Goal: Transaction & Acquisition: Purchase product/service

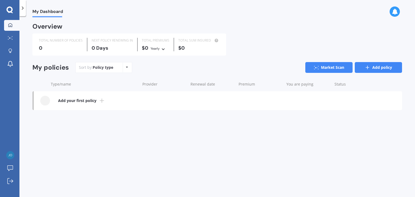
click at [370, 65] on icon at bounding box center [367, 67] width 5 height 5
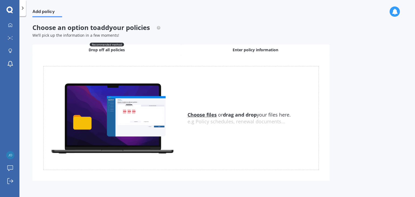
click at [250, 49] on span "Enter policy information" at bounding box center [256, 49] width 46 height 5
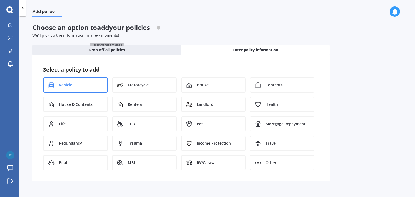
click at [65, 87] on span "Vehicle" at bounding box center [65, 84] width 13 height 5
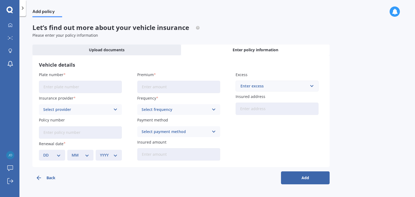
drag, startPoint x: 55, startPoint y: 88, endPoint x: 58, endPoint y: 85, distance: 3.8
click at [56, 87] on input "Plate number" at bounding box center [80, 87] width 83 height 12
type input "QHL819"
click at [156, 87] on input "Premium" at bounding box center [178, 87] width 83 height 12
click at [75, 109] on div "Select provider" at bounding box center [76, 110] width 67 height 6
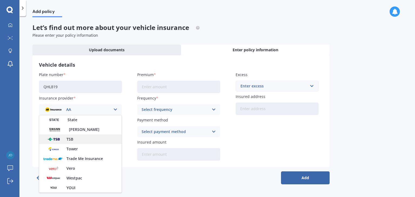
scroll to position [207, 0]
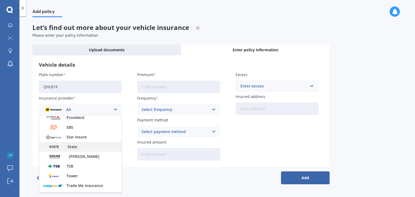
click at [72, 143] on div "State" at bounding box center [80, 147] width 82 height 10
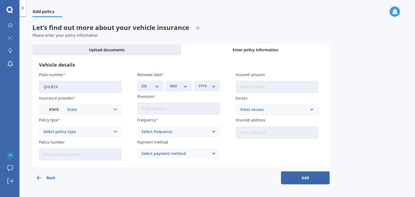
click at [115, 131] on icon at bounding box center [115, 132] width 5 height 6
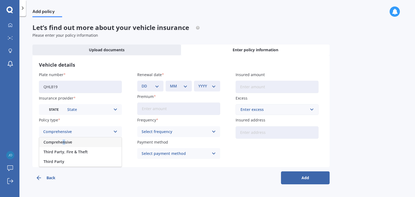
click at [64, 142] on span "Comprehensive" at bounding box center [58, 143] width 29 height 4
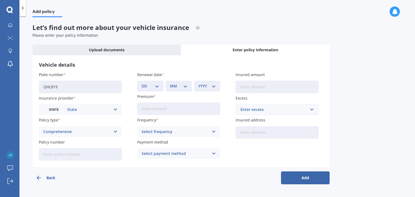
click at [64, 174] on button "Back" at bounding box center [56, 178] width 49 height 13
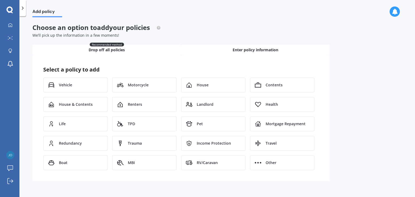
click at [105, 48] on span "Drop off all policies" at bounding box center [107, 49] width 36 height 5
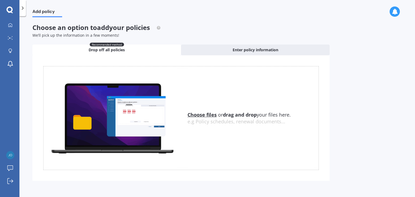
click at [65, 69] on div "Choose files or drag and drop your files here. Choose files or photos e.g Polic…" at bounding box center [181, 118] width 276 height 104
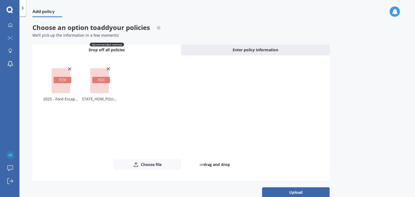
scroll to position [10, 0]
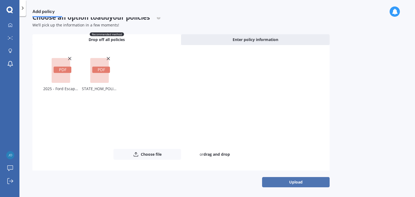
click at [296, 181] on button "Upload" at bounding box center [296, 182] width 68 height 10
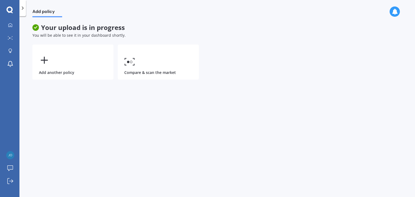
scroll to position [0, 0]
click at [23, 9] on polyline at bounding box center [22, 8] width 1 height 3
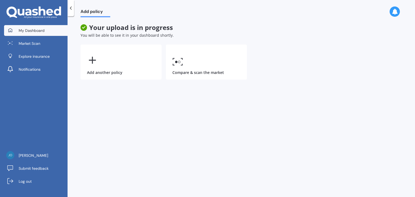
click at [33, 27] on link "My Dashboard" at bounding box center [36, 30] width 64 height 11
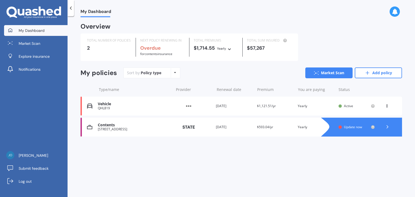
click at [143, 83] on div "Type/name Provider Renewal date Premium You are paying Status" at bounding box center [242, 90] width 322 height 14
click at [385, 72] on link "Add policy" at bounding box center [378, 73] width 47 height 11
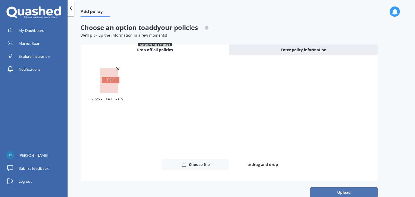
click at [341, 190] on button "Upload" at bounding box center [344, 193] width 68 height 10
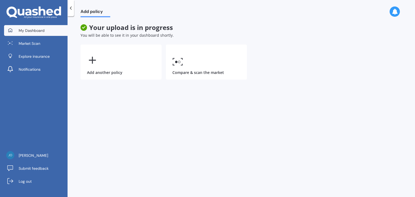
click at [33, 26] on link "My Dashboard" at bounding box center [36, 30] width 64 height 11
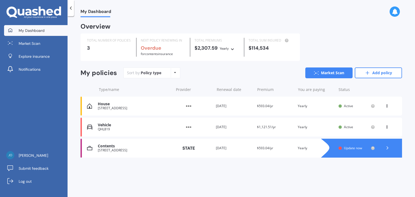
click at [389, 148] on icon at bounding box center [387, 147] width 5 height 5
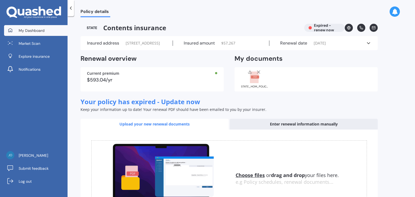
click at [34, 27] on link "My Dashboard" at bounding box center [36, 30] width 64 height 11
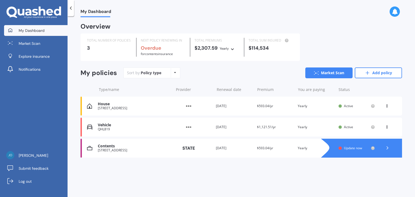
drag, startPoint x: 359, startPoint y: 149, endPoint x: 387, endPoint y: 147, distance: 28.7
click at [387, 147] on icon at bounding box center [387, 147] width 5 height 5
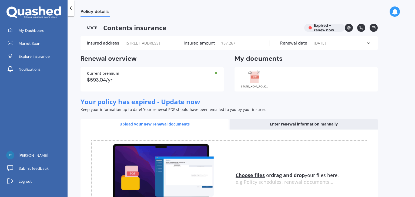
click at [257, 75] on icon at bounding box center [258, 71] width 5 height 5
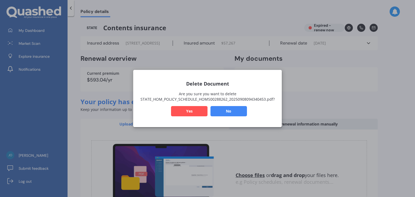
click at [190, 111] on button "Yes" at bounding box center [189, 111] width 36 height 10
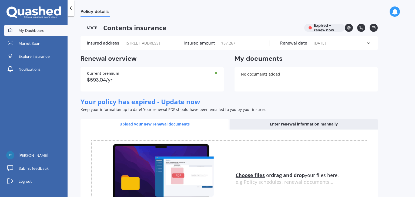
click at [35, 31] on span "My Dashboard" at bounding box center [32, 30] width 26 height 5
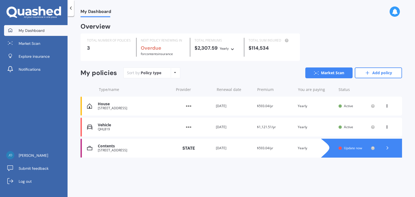
click at [388, 148] on icon at bounding box center [387, 147] width 5 height 5
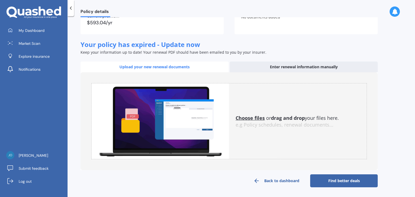
scroll to position [32, 0]
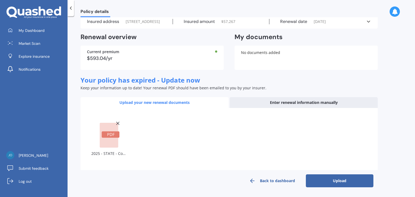
click at [338, 179] on button "Upload" at bounding box center [340, 181] width 68 height 13
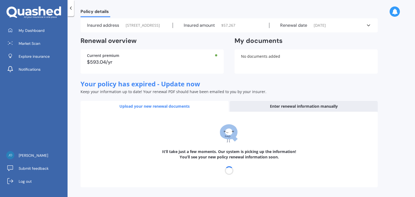
scroll to position [29, 0]
click at [38, 31] on span "My Dashboard" at bounding box center [32, 30] width 26 height 5
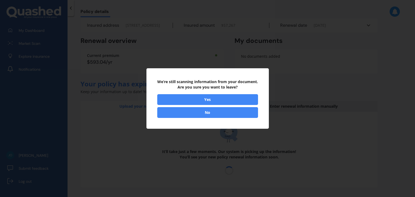
select select "09"
select select "2026"
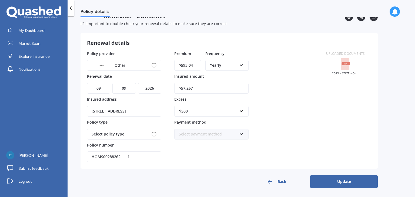
scroll to position [0, 0]
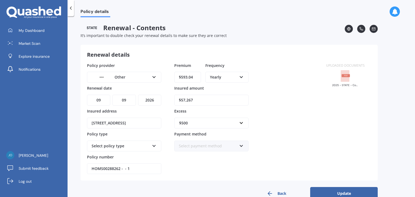
click at [241, 76] on icon at bounding box center [241, 76] width 5 height 4
click at [223, 125] on span "Fortnightly" at bounding box center [219, 126] width 19 height 5
click at [185, 77] on input "$593.04" at bounding box center [187, 77] width 27 height 11
type input "$22.82"
click at [231, 89] on div "$57,267" at bounding box center [211, 97] width 74 height 18
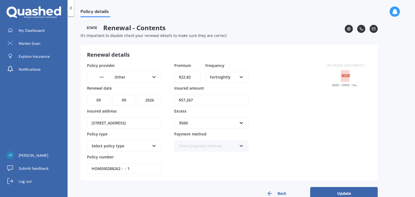
click at [154, 144] on icon at bounding box center [154, 145] width 5 height 4
click at [154, 76] on icon at bounding box center [154, 76] width 5 height 4
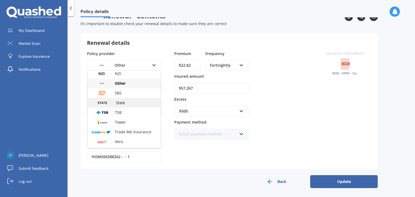
scroll to position [119, 0]
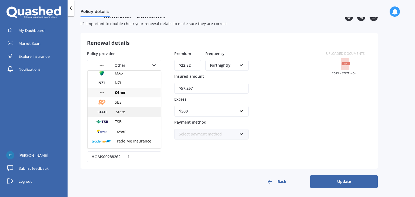
click at [122, 110] on span "State" at bounding box center [120, 111] width 9 height 5
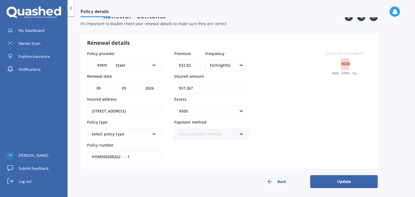
click at [155, 133] on icon at bounding box center [154, 133] width 5 height 4
click at [118, 153] on span "Home Comprehensive" at bounding box center [112, 154] width 40 height 5
click at [205, 133] on div "Select payment method" at bounding box center [208, 134] width 58 height 6
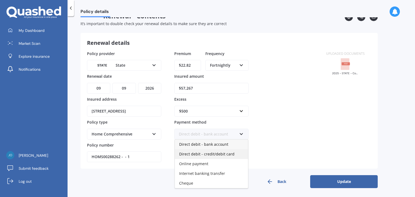
click at [202, 152] on span "Direct debit - credit/debit card" at bounding box center [206, 154] width 55 height 5
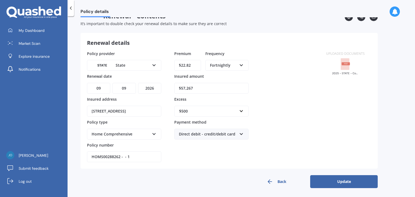
click at [343, 179] on button "Update" at bounding box center [344, 181] width 68 height 13
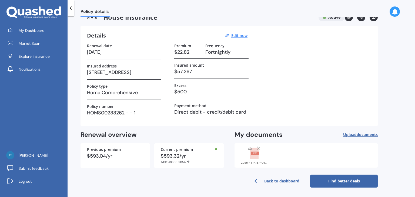
scroll to position [0, 0]
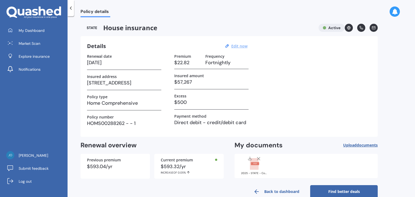
click at [240, 45] on u "Edit now" at bounding box center [239, 46] width 16 height 5
select select "09"
select select "2026"
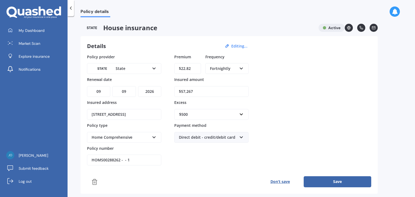
click at [114, 137] on div "Home Comprehensive" at bounding box center [121, 138] width 58 height 6
click at [115, 135] on div "Home Comprehensive" at bounding box center [121, 138] width 58 height 6
click at [335, 182] on button "Save" at bounding box center [338, 182] width 68 height 11
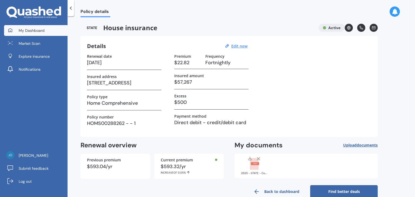
click at [38, 27] on link "My Dashboard" at bounding box center [36, 30] width 64 height 11
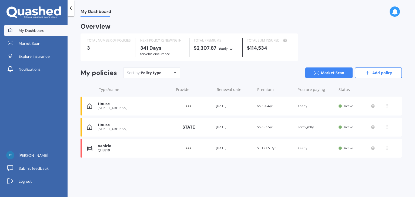
click at [140, 108] on div "UNIT 15 27 ROSSMAY TERRACE, MOUNT EDEN, AUCKLAND, 1024, NZ" at bounding box center [134, 109] width 73 height 4
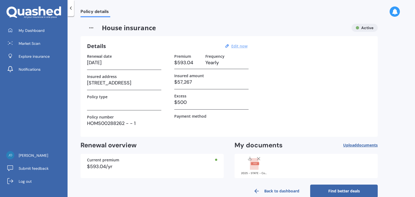
click at [241, 45] on u "Edit now" at bounding box center [239, 46] width 16 height 5
select select "09"
select select "2026"
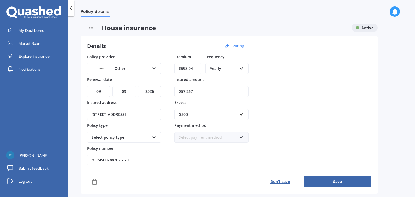
click at [242, 67] on icon at bounding box center [241, 68] width 5 height 4
click at [220, 117] on span "Fortnightly" at bounding box center [219, 117] width 19 height 5
click at [187, 68] on input "$593.04" at bounding box center [187, 68] width 27 height 11
click at [195, 69] on input "$593.04" at bounding box center [187, 68] width 27 height 11
type input "$5.00"
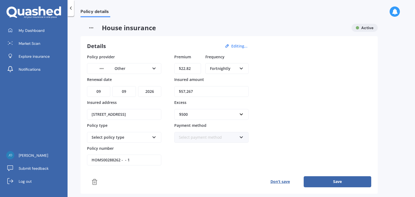
type input "$22.82"
click at [193, 137] on div "Select payment method" at bounding box center [208, 138] width 58 height 6
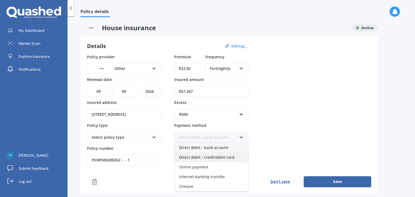
click at [210, 155] on span "Direct debit - credit/debit card" at bounding box center [206, 157] width 55 height 5
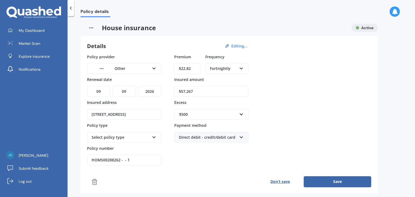
click at [117, 137] on div "Select policy type" at bounding box center [121, 138] width 58 height 6
click at [116, 137] on div "Comprehensive" at bounding box center [121, 138] width 58 height 6
click at [156, 136] on icon at bounding box center [154, 137] width 5 height 4
click at [147, 147] on div "Comprehensive" at bounding box center [124, 148] width 73 height 10
click at [105, 65] on img at bounding box center [102, 69] width 20 height 8
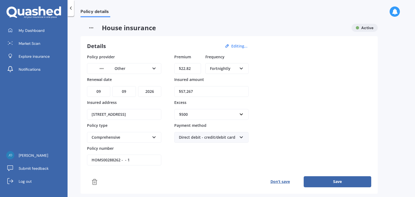
scroll to position [69, 0]
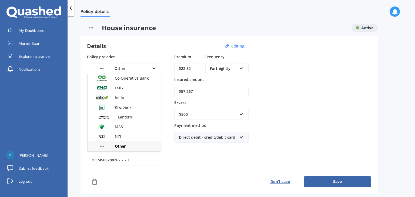
click at [155, 68] on icon at bounding box center [154, 68] width 5 height 4
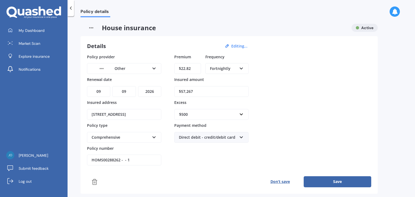
click at [100, 67] on img at bounding box center [102, 69] width 20 height 8
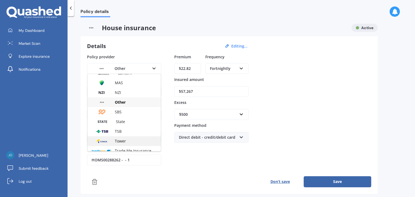
scroll to position [146, 0]
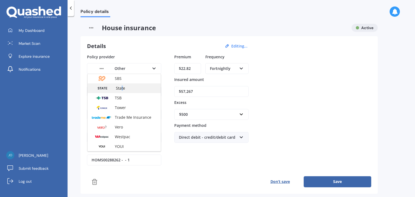
click at [122, 85] on div "State" at bounding box center [124, 89] width 73 height 10
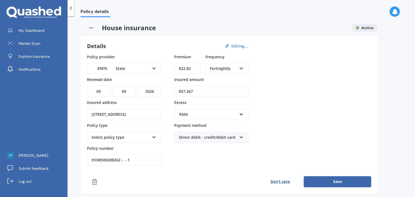
click at [335, 184] on button "Save" at bounding box center [338, 182] width 68 height 11
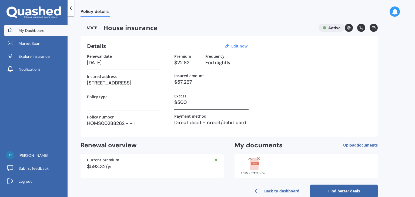
click at [28, 29] on span "My Dashboard" at bounding box center [32, 30] width 26 height 5
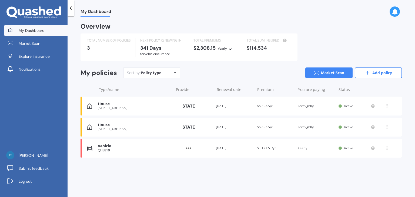
click at [388, 106] on icon at bounding box center [387, 105] width 4 height 3
click at [369, 125] on div "Delete" at bounding box center [376, 127] width 54 height 11
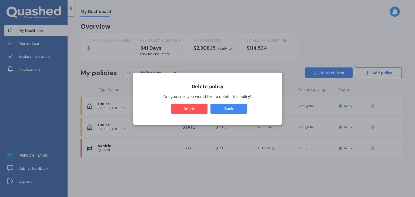
click at [185, 108] on button "Delete" at bounding box center [189, 109] width 36 height 10
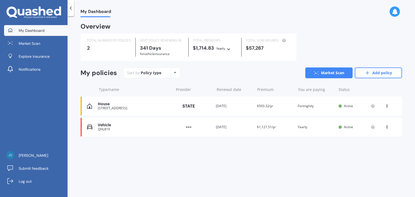
click at [107, 126] on div "Vehicle" at bounding box center [134, 125] width 73 height 5
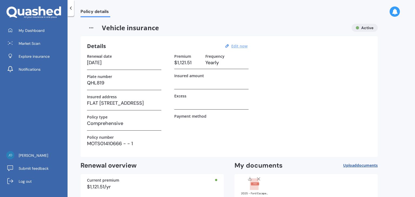
click at [240, 45] on u "Edit now" at bounding box center [239, 46] width 16 height 5
select select "06"
select select "09"
select select "2026"
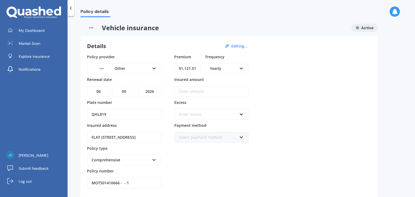
click at [215, 67] on div "Yearly" at bounding box center [223, 69] width 27 height 6
click at [219, 116] on span "Fortnightly" at bounding box center [219, 117] width 19 height 5
click at [209, 135] on div "Select payment method" at bounding box center [208, 138] width 58 height 6
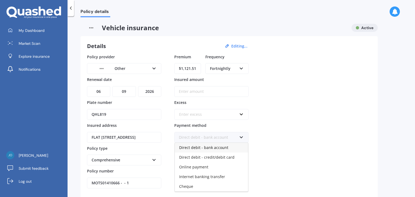
click at [211, 155] on span "Direct debit - credit/debit card" at bounding box center [206, 157] width 55 height 5
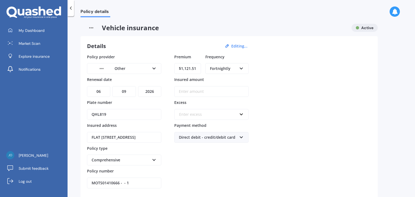
click at [69, 97] on div "Policy details Vehicle insurance Active Details Editing... Policy provider Othe…" at bounding box center [242, 107] width 348 height 181
drag, startPoint x: 196, startPoint y: 67, endPoint x: 164, endPoint y: 67, distance: 32.7
click at [164, 67] on div "Policy provider Other AA AMI AMP ANZ ASB Aioi Nissay Dowa Ando Assurant Autosur…" at bounding box center [229, 121] width 284 height 135
type input "$86.30"
click at [186, 91] on input "Insured amount" at bounding box center [211, 91] width 74 height 11
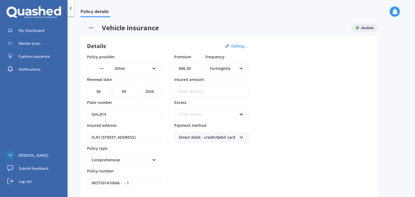
click at [166, 103] on div "Policy provider Other AA AMI AMP ANZ ASB Aioi Nissay Dowa Ando Assurant Autosur…" at bounding box center [229, 121] width 284 height 135
click at [194, 90] on input "Insured amount" at bounding box center [211, 91] width 74 height 11
type input "$41,300"
click at [167, 110] on div "Policy provider Other AA AMI AMP ANZ ASB Aioi Nissay Dowa Ando Assurant Autosur…" at bounding box center [229, 121] width 284 height 135
click at [200, 114] on div "Enter excess" at bounding box center [208, 115] width 58 height 6
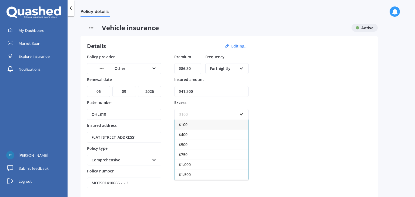
click at [182, 145] on span "$500" at bounding box center [183, 144] width 9 height 5
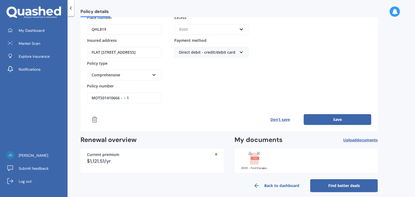
scroll to position [89, 0]
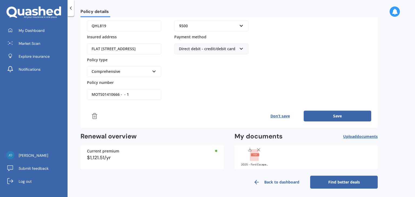
click at [341, 111] on button "Save" at bounding box center [338, 116] width 68 height 11
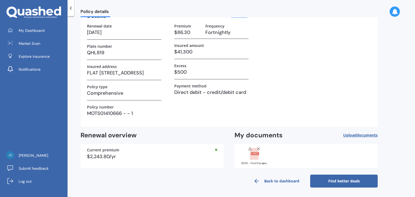
click at [294, 189] on div "Policy details Vehicle insurance Active Details Edit now Renewal date 06/09/202…" at bounding box center [242, 107] width 348 height 181
click at [39, 31] on span "My Dashboard" at bounding box center [32, 30] width 26 height 5
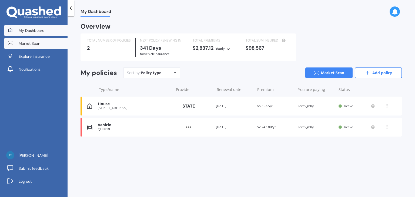
click at [32, 44] on span "Market Scan" at bounding box center [30, 43] width 22 height 5
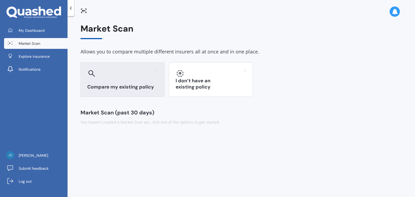
click at [114, 77] on div at bounding box center [122, 73] width 71 height 9
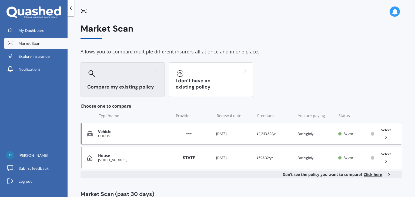
click at [384, 137] on icon at bounding box center [386, 137] width 5 height 5
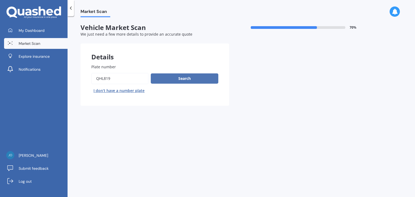
click at [180, 77] on button "Search" at bounding box center [185, 79] width 68 height 10
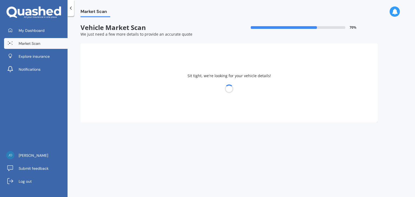
select select "FORD"
select select "ESCAPE"
select select "04"
select select "01"
select select "1989"
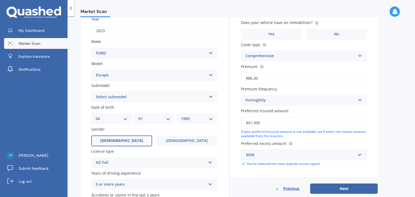
scroll to position [108, 0]
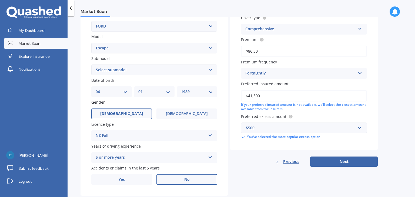
click at [184, 180] on label "No" at bounding box center [187, 179] width 61 height 11
click at [0, 0] on input "No" at bounding box center [0, 0] width 0 height 0
click at [127, 91] on select "DD 01 02 03 04 05 06 07 08 09 10 11 12 13 14 15 16 17 18 19 20 21 22 23 24 25 2…" at bounding box center [112, 92] width 32 height 6
select select "27"
click at [96, 89] on select "DD 01 02 03 04 05 06 07 08 09 10 11 12 13 14 15 16 17 18 19 20 21 22 23 24 25 2…" at bounding box center [112, 92] width 32 height 6
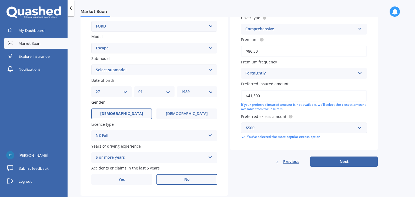
click at [169, 90] on select "MM 01 02 03 04 05 06 07 08 09 10 11 12" at bounding box center [154, 92] width 32 height 6
select select "12"
click at [138, 89] on select "MM 01 02 03 04 05 06 07 08 09 10 11 12" at bounding box center [154, 92] width 32 height 6
click at [212, 91] on select "YYYY 2025 2024 2023 2022 2021 2020 2019 2018 2017 2016 2015 2014 2013 2012 2011…" at bounding box center [197, 92] width 32 height 6
select select "1956"
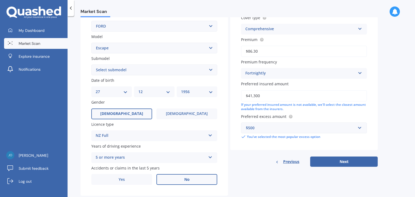
click at [181, 89] on select "YYYY 2025 2024 2023 2022 2021 2020 2019 2018 2017 2016 2015 2014 2013 2012 2011…" at bounding box center [197, 92] width 32 height 6
click at [119, 67] on select "Select submodel 3.0 V6 4 cyl All others Ambiente EcoBoost Hybrid ST-LINE 2.0P/4…" at bounding box center [154, 70] width 126 height 11
select select "HYBRID"
click at [91, 65] on select "Select submodel 3.0 V6 4 cyl All others Ambiente EcoBoost Hybrid ST-LINE 2.0P/4…" at bounding box center [154, 70] width 126 height 11
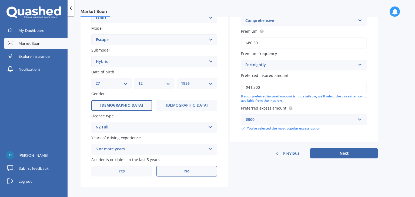
scroll to position [121, 0]
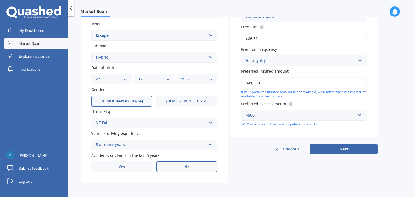
click at [346, 147] on button "Next" at bounding box center [344, 149] width 68 height 10
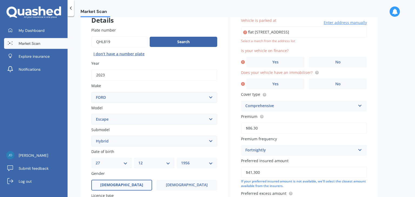
scroll to position [0, 0]
type input "flat [STREET_ADDRESS]"
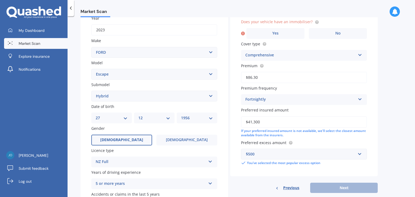
scroll to position [91, 0]
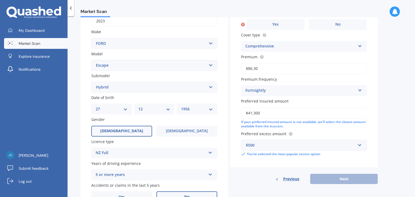
click at [337, 175] on div "Previous Next" at bounding box center [304, 179] width 148 height 10
click at [347, 179] on div "Previous Next" at bounding box center [304, 179] width 148 height 10
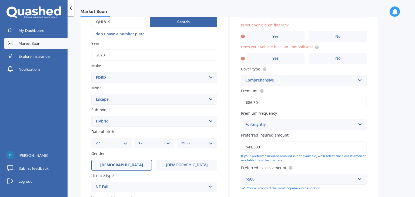
scroll to position [37, 0]
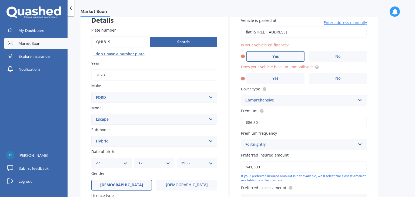
click at [277, 55] on span "Yes" at bounding box center [276, 56] width 6 height 5
click at [0, 0] on input "Yes" at bounding box center [0, 0] width 0 height 0
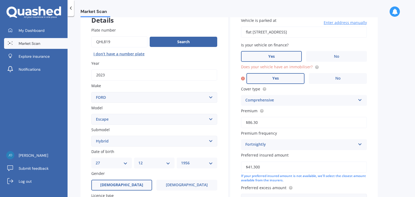
click at [278, 78] on span "Yes" at bounding box center [276, 78] width 6 height 5
click at [0, 0] on input "Yes" at bounding box center [0, 0] width 0 height 0
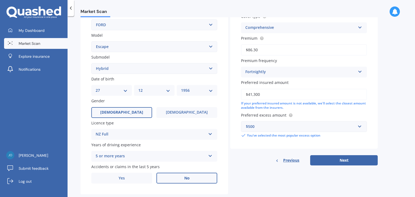
scroll to position [118, 0]
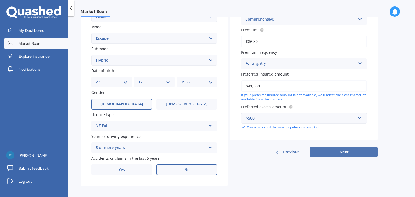
click at [354, 150] on button "Next" at bounding box center [344, 152] width 68 height 10
select select "27"
select select "12"
select select "1956"
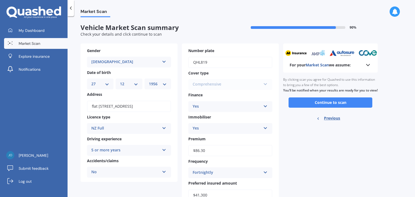
scroll to position [0, 0]
click at [340, 108] on button "Continue to scan" at bounding box center [331, 103] width 84 height 10
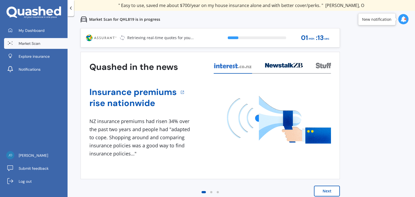
click at [372, 19] on div "New notification" at bounding box center [376, 18] width 29 height 5
click at [403, 19] on icon at bounding box center [404, 19] width 6 height 6
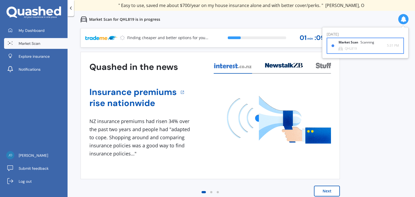
click at [368, 43] on div "Scanning" at bounding box center [368, 43] width 14 height 4
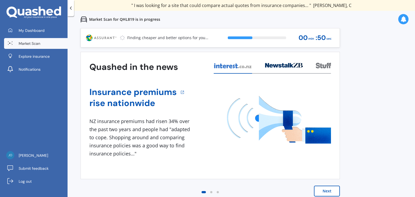
click at [30, 42] on span "Market Scan" at bounding box center [30, 43] width 22 height 5
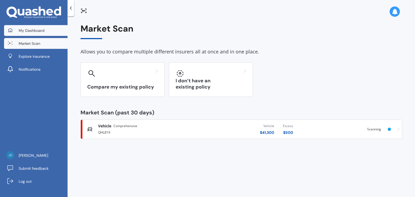
click at [35, 29] on span "My Dashboard" at bounding box center [32, 30] width 26 height 5
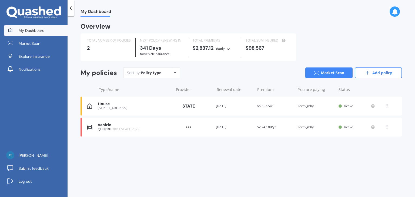
click at [115, 105] on div "House" at bounding box center [134, 104] width 73 height 5
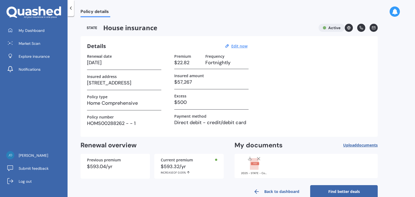
click at [344, 189] on link "Find better deals" at bounding box center [344, 191] width 68 height 13
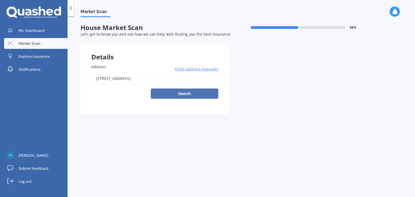
click at [186, 91] on button "Search" at bounding box center [185, 94] width 68 height 10
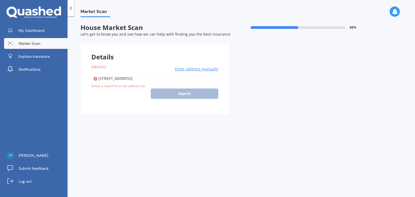
type input "unit 15/27 Rossmay Terrace, Mount Eden, Auckland 1024"
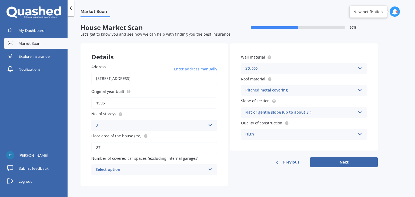
click at [211, 169] on icon at bounding box center [210, 169] width 5 height 4
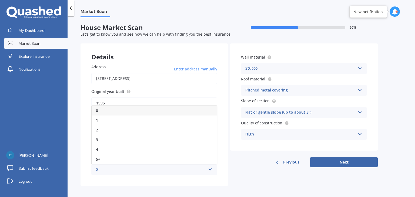
click at [106, 111] on div "0" at bounding box center [154, 111] width 125 height 10
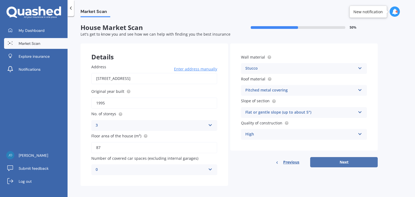
click at [345, 161] on button "Next" at bounding box center [344, 162] width 68 height 10
select select "27"
select select "12"
select select "1956"
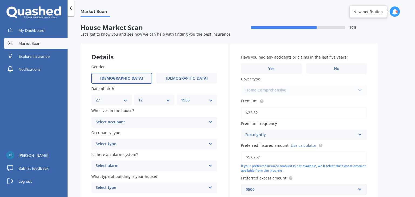
click at [135, 121] on div "Select occupant" at bounding box center [151, 122] width 110 height 6
click at [107, 133] on span "Owner" at bounding box center [102, 132] width 12 height 5
click at [119, 143] on div "Select type" at bounding box center [151, 144] width 110 height 6
click at [112, 145] on div "Permanent" at bounding box center [151, 144] width 110 height 6
click at [116, 142] on div "Select type" at bounding box center [152, 144] width 108 height 6
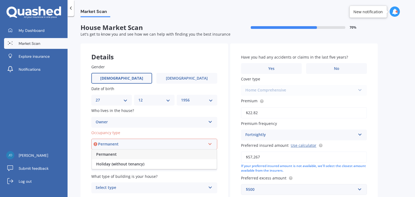
click at [121, 145] on div "Permanent" at bounding box center [152, 144] width 108 height 6
click at [121, 145] on div "Select type" at bounding box center [152, 144] width 108 height 6
click at [121, 153] on div "Permanent" at bounding box center [154, 155] width 125 height 10
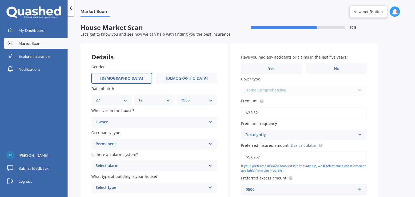
click at [145, 165] on div "Select alarm" at bounding box center [151, 166] width 110 height 6
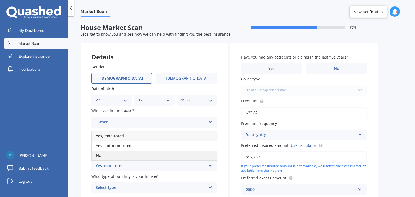
click at [102, 155] on div "No" at bounding box center [154, 156] width 125 height 10
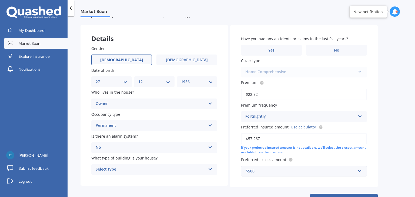
scroll to position [27, 0]
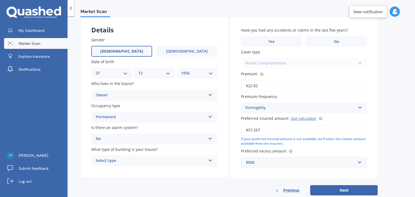
click at [148, 161] on div "Select type" at bounding box center [151, 161] width 110 height 6
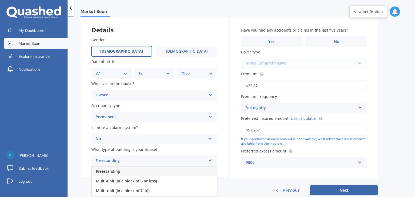
scroll to position [39, 0]
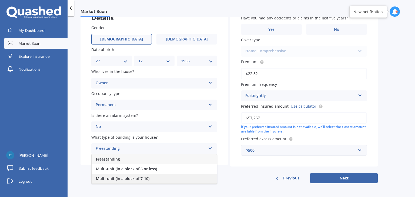
click at [123, 179] on span "Multi-unit (in a block of 7-10)" at bounding box center [123, 178] width 54 height 5
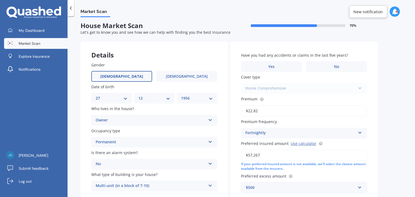
scroll to position [0, 0]
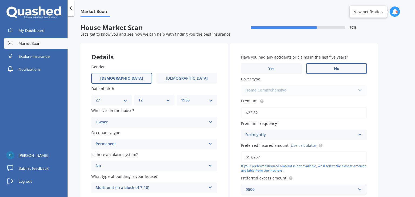
click at [340, 65] on label "No" at bounding box center [336, 68] width 61 height 11
click at [0, 0] on input "No" at bounding box center [0, 0] width 0 height 0
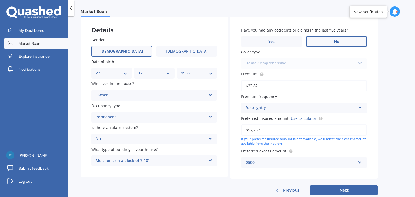
scroll to position [39, 0]
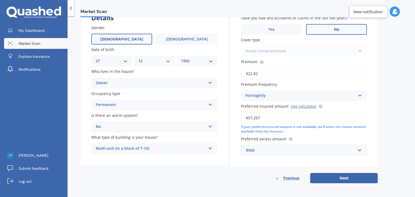
click at [346, 176] on button "Next" at bounding box center [344, 178] width 68 height 10
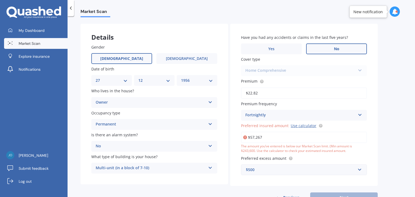
scroll to position [0, 0]
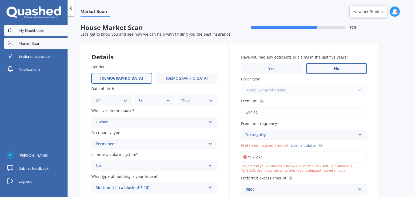
click at [32, 31] on span "My Dashboard" at bounding box center [32, 30] width 26 height 5
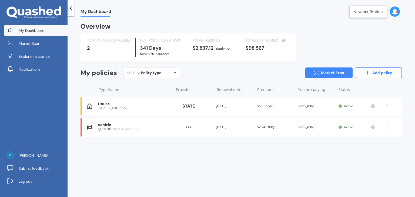
click at [388, 106] on icon at bounding box center [387, 105] width 4 height 3
click at [373, 128] on div "Delete" at bounding box center [376, 127] width 54 height 11
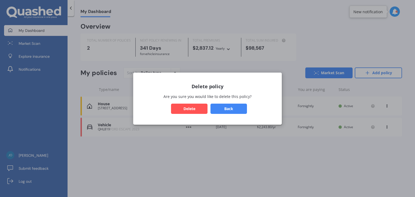
click at [184, 109] on button "Delete" at bounding box center [189, 109] width 36 height 10
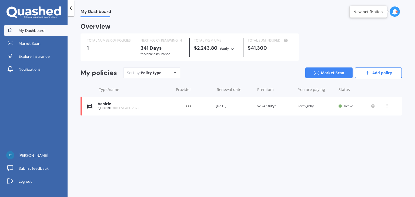
click at [383, 69] on link "Add policy" at bounding box center [378, 73] width 47 height 11
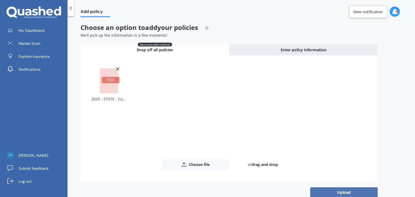
click at [332, 191] on button "Upload" at bounding box center [344, 193] width 68 height 10
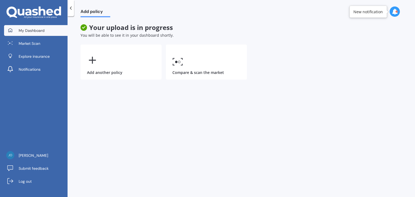
click at [29, 28] on span "My Dashboard" at bounding box center [32, 30] width 26 height 5
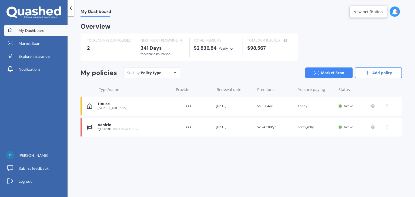
click at [173, 73] on div "Policy type Alphabetical Date added Renewing next" at bounding box center [175, 73] width 8 height 10
click at [388, 105] on icon at bounding box center [387, 105] width 4 height 3
click at [376, 124] on div "Delete" at bounding box center [376, 127] width 54 height 11
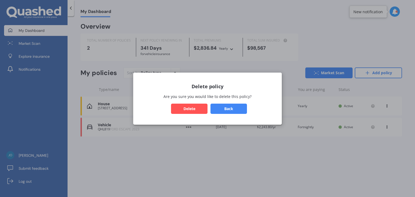
click at [187, 109] on button "Delete" at bounding box center [189, 109] width 36 height 10
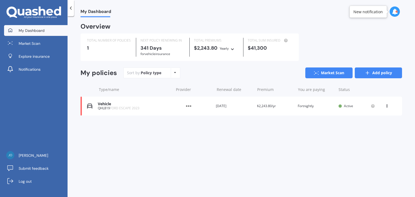
click at [384, 72] on link "Add policy" at bounding box center [378, 73] width 47 height 11
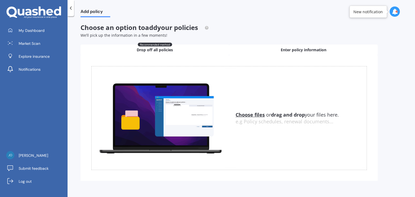
click at [304, 49] on span "Enter policy information" at bounding box center [304, 49] width 46 height 5
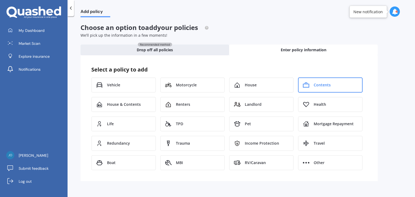
click at [322, 82] on span "Contents" at bounding box center [322, 84] width 17 height 5
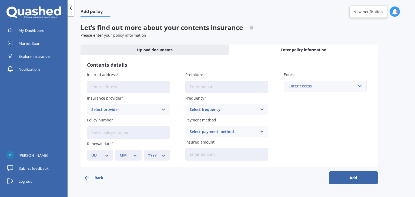
click at [104, 87] on input "Insured address" at bounding box center [128, 87] width 83 height 12
click at [157, 87] on input "Unit 15, 27 Rossmay Terrace Mt EdenAuckland 1024" at bounding box center [128, 87] width 83 height 12
drag, startPoint x: 167, startPoint y: 88, endPoint x: 86, endPoint y: 85, distance: 80.9
click at [86, 85] on div "Contents details Insured address Unit 15, 27 Rossmay Terrace Mt EdenAuckland 10…" at bounding box center [229, 111] width 297 height 112
click at [157, 87] on input "Unit 15, 27 Rossmay Terrace Mt EdenAuckland 1024" at bounding box center [128, 87] width 83 height 12
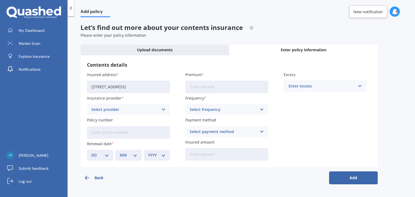
type input "unit 15/27 Rossmay Terrace, Mount Eden, Auckland 1024"
click at [118, 108] on div "Select provider" at bounding box center [124, 110] width 67 height 6
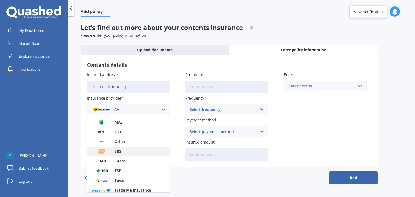
scroll to position [146, 0]
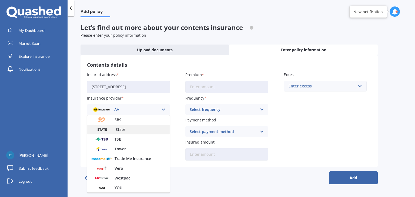
click at [119, 128] on span "State" at bounding box center [121, 130] width 10 height 4
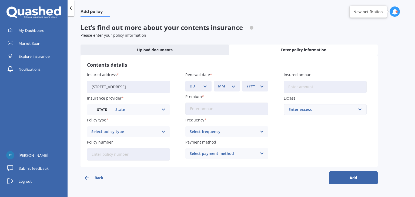
click at [110, 131] on div "Select policy type" at bounding box center [124, 132] width 67 height 6
click at [115, 152] on span "Contents Comprehensive" at bounding box center [115, 152] width 47 height 4
click at [101, 154] on input "Policy number" at bounding box center [128, 154] width 83 height 12
click at [112, 154] on input "Policy number" at bounding box center [128, 154] width 83 height 12
click at [138, 155] on input "HOMS00288262 - - 1" at bounding box center [128, 154] width 83 height 12
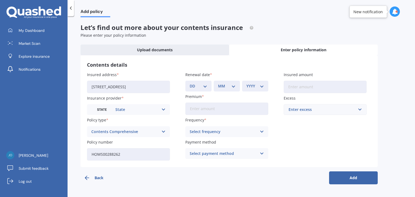
type input "HOMS00288262"
click at [176, 165] on div "Contents details Insured address unit 15/27 Rossmay Terrace, Mount Eden, Auckla…" at bounding box center [229, 111] width 297 height 112
click at [172, 102] on div "Insured address unit 15/27 Rossmay Terrace, Mount Eden, Auckland 1024 Insurance…" at bounding box center [229, 116] width 284 height 89
click at [200, 87] on select "DD 01 02 03 04 05 06 07 08 09 10 11 12 13 14 15 16 17 18 19 20 21 22 23 24 25 2…" at bounding box center [199, 86] width 18 height 6
select select "09"
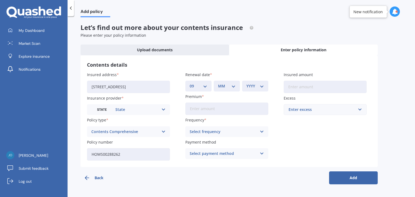
click at [190, 83] on select "DD 01 02 03 04 05 06 07 08 09 10 11 12 13 14 15 16 17 18 19 20 21 22 23 24 25 2…" at bounding box center [199, 86] width 18 height 6
click at [234, 85] on select "MM 01 02 03 04 05 06 07 08 09 10 11 12" at bounding box center [227, 86] width 18 height 6
select select "09"
click at [218, 83] on select "MM 01 02 03 04 05 06 07 08 09 10 11 12" at bounding box center [227, 86] width 18 height 6
click at [258, 85] on select "YYYY 2027 2026 2025 2024 2023 2022 2021 2020 2019 2018 2017 2016 2015 2014 2013…" at bounding box center [256, 86] width 18 height 6
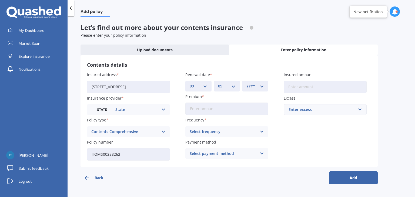
select select "2025"
click at [247, 83] on select "YYYY 2027 2026 2025 2024 2023 2022 2021 2020 2019 2018 2017 2016 2015 2014 2013…" at bounding box center [256, 86] width 18 height 6
click at [221, 109] on input "Premium" at bounding box center [226, 109] width 83 height 12
type input "$22.82"
click at [221, 132] on div "Select frequency" at bounding box center [223, 132] width 67 height 6
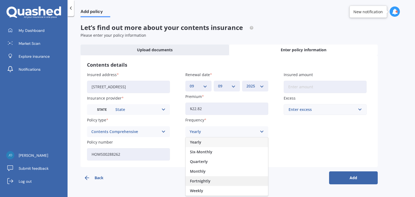
click at [202, 181] on span "Fortnightly" at bounding box center [200, 182] width 21 height 4
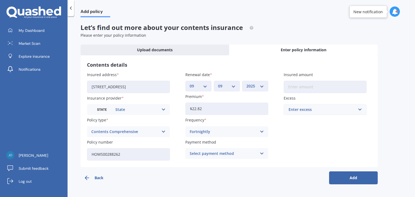
click at [222, 153] on div "Select payment method" at bounding box center [223, 154] width 67 height 6
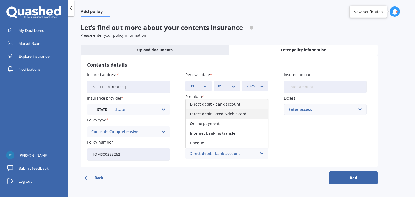
click at [221, 114] on span "Direct debit - credit/debit card" at bounding box center [218, 114] width 57 height 4
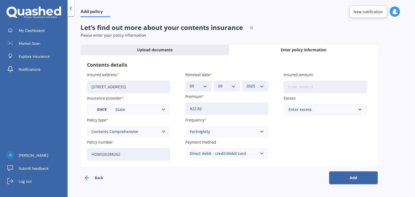
click at [291, 184] on div "Back Add" at bounding box center [229, 175] width 297 height 17
click at [306, 86] on input "Insured amount" at bounding box center [325, 87] width 83 height 12
type input "$57,267"
click at [320, 109] on div "Enter excess" at bounding box center [322, 110] width 67 height 6
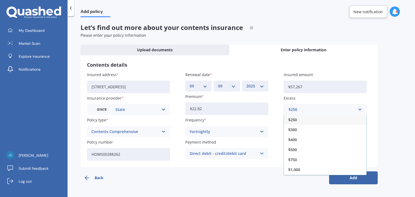
click at [297, 149] on div "$500" at bounding box center [325, 150] width 82 height 10
click at [354, 177] on button "Add" at bounding box center [353, 178] width 49 height 13
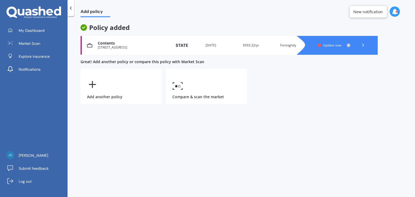
click at [333, 45] on span "Update now" at bounding box center [332, 45] width 18 height 5
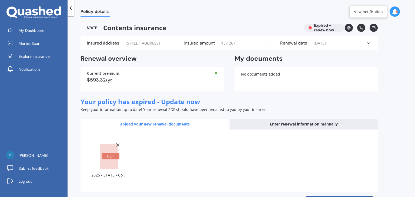
click at [292, 130] on div "Enter renewal information manually" at bounding box center [304, 124] width 148 height 11
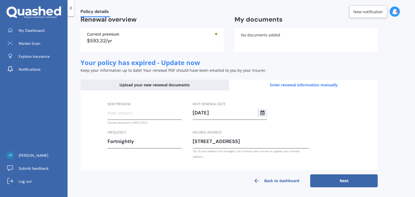
scroll to position [45, 0]
click at [119, 117] on input "New premium" at bounding box center [145, 113] width 74 height 8
type input "$22.82"
click at [338, 181] on button "Next" at bounding box center [344, 181] width 68 height 13
select select "09"
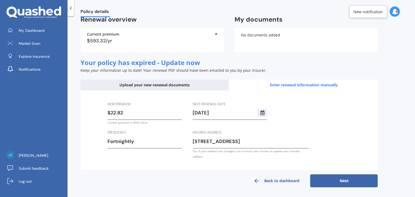
select select "09"
select select "2026"
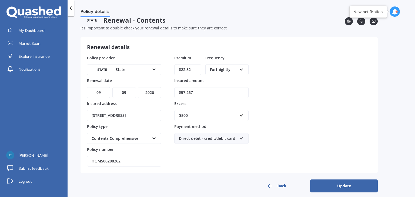
scroll to position [12, 0]
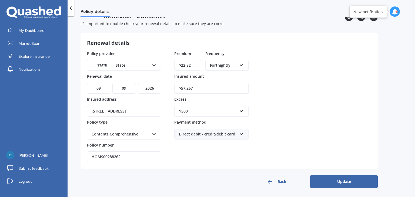
click at [333, 180] on button "Update" at bounding box center [344, 181] width 68 height 13
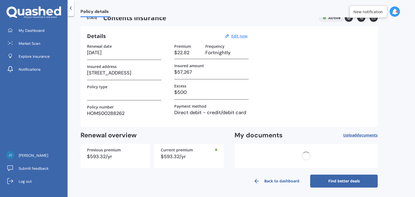
scroll to position [0, 0]
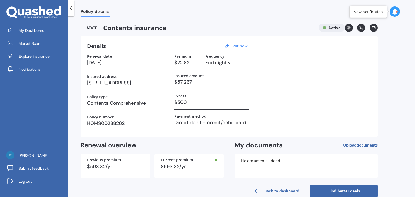
click at [362, 144] on span "documents" at bounding box center [367, 145] width 21 height 5
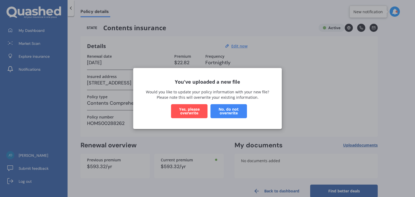
click at [226, 108] on button "No, do not overwrite" at bounding box center [229, 111] width 36 height 14
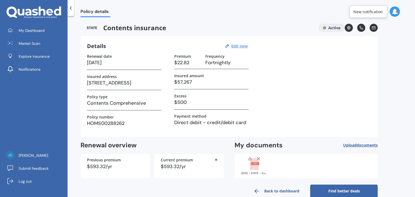
scroll to position [10, 0]
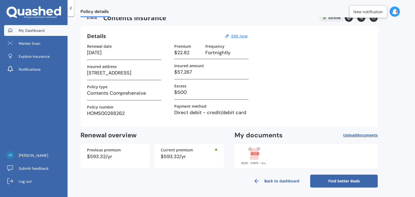
click at [36, 30] on span "My Dashboard" at bounding box center [32, 30] width 26 height 5
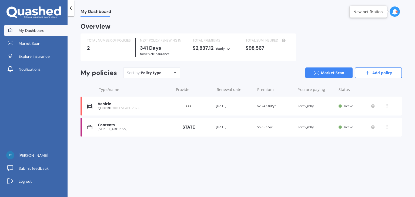
click at [387, 127] on icon at bounding box center [387, 126] width 4 height 3
click at [389, 128] on div "View option" at bounding box center [376, 127] width 54 height 10
click at [108, 126] on div "Contents" at bounding box center [134, 125] width 73 height 5
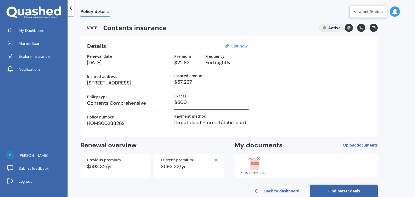
click at [345, 188] on link "Find better deals" at bounding box center [344, 191] width 68 height 13
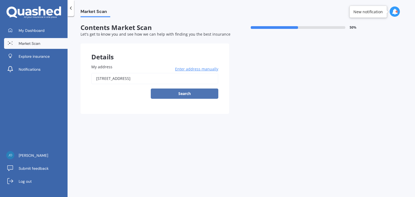
click at [183, 93] on button "Search" at bounding box center [185, 94] width 68 height 10
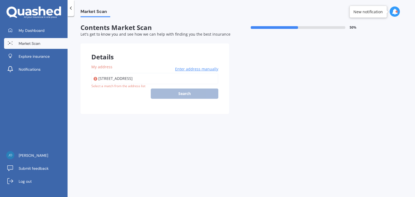
type input "unit 15/27 Rossmay Terrace, Mount Eden, Auckland 1024"
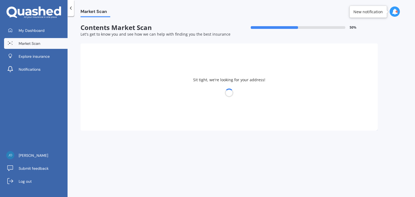
select select "27"
select select "12"
select select "1956"
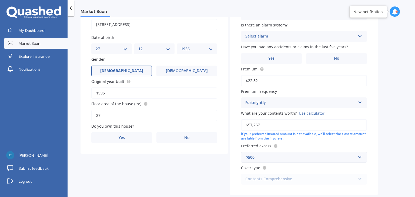
scroll to position [81, 0]
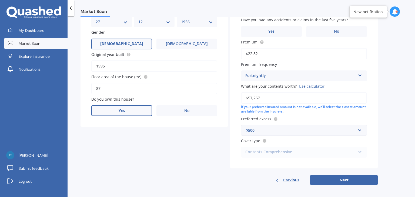
click at [119, 109] on span "Yes" at bounding box center [122, 111] width 6 height 5
click at [0, 0] on input "Yes" at bounding box center [0, 0] width 0 height 0
click at [141, 130] on div "Select occupant" at bounding box center [151, 133] width 110 height 6
click at [119, 130] on div "Owner" at bounding box center [151, 133] width 110 height 6
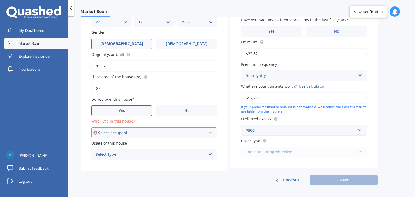
click at [122, 129] on div "Select occupant Owner" at bounding box center [154, 133] width 126 height 11
click at [117, 143] on div "Owner" at bounding box center [154, 143] width 125 height 10
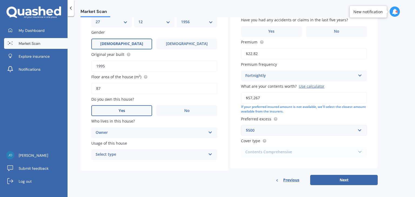
click at [120, 154] on div "Select type" at bounding box center [151, 155] width 110 height 6
click at [118, 165] on div "Permanent" at bounding box center [154, 166] width 125 height 10
click at [331, 31] on label "No" at bounding box center [336, 31] width 61 height 11
click at [0, 0] on input "No" at bounding box center [0, 0] width 0 height 0
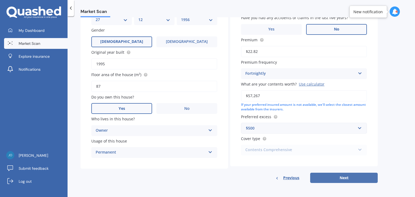
click at [336, 178] on button "Next" at bounding box center [344, 178] width 68 height 10
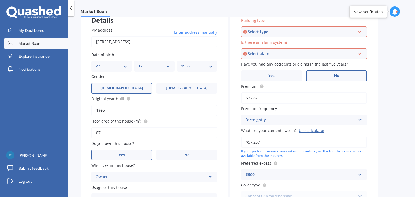
click at [283, 31] on div "Select type" at bounding box center [302, 32] width 108 height 6
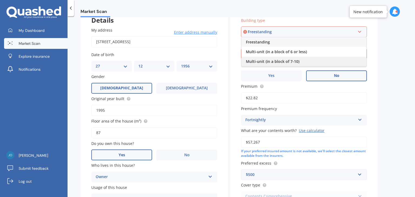
click at [284, 61] on span "Multi-unit (in a block of 7-10)" at bounding box center [273, 61] width 54 height 5
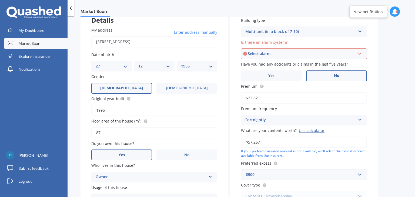
click at [281, 31] on div "Multi-unit (in a block of 7-10)" at bounding box center [300, 32] width 110 height 6
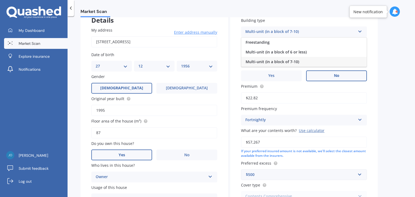
click at [299, 61] on div "Multi-unit (in a block of 7-10)" at bounding box center [303, 62] width 125 height 10
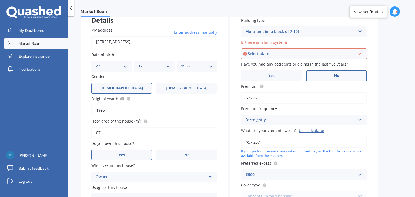
click at [280, 53] on div "Select alarm" at bounding box center [302, 54] width 108 height 6
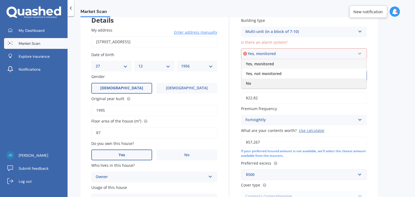
click at [256, 83] on div "No" at bounding box center [304, 84] width 125 height 10
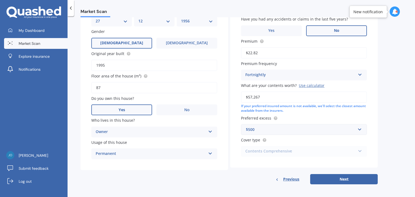
scroll to position [83, 0]
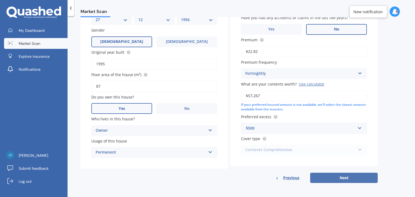
click at [344, 176] on button "Next" at bounding box center [344, 178] width 68 height 10
select select "27"
select select "12"
select select "1956"
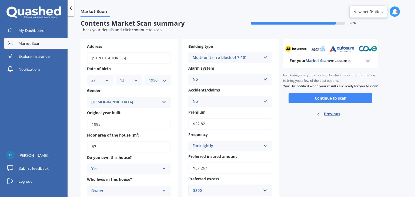
scroll to position [0, 0]
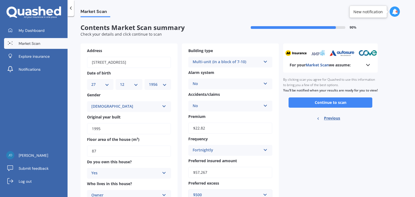
click at [393, 10] on icon at bounding box center [395, 12] width 6 height 6
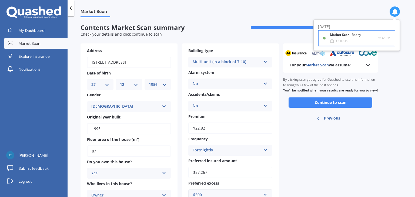
click at [347, 36] on b "Market Scan" at bounding box center [341, 35] width 22 height 4
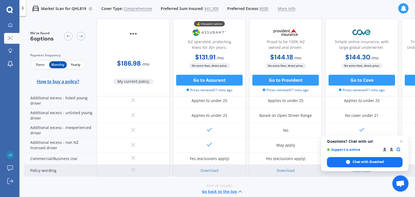
scroll to position [311, 0]
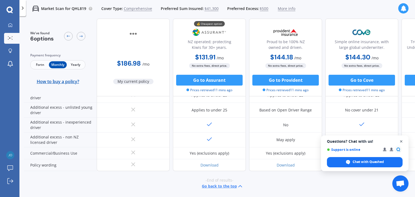
click at [402, 142] on span "Close chat" at bounding box center [401, 141] width 7 height 7
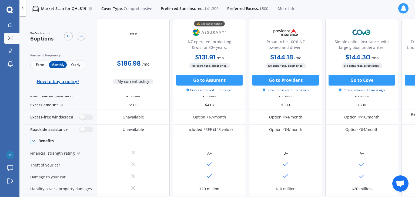
scroll to position [0, 0]
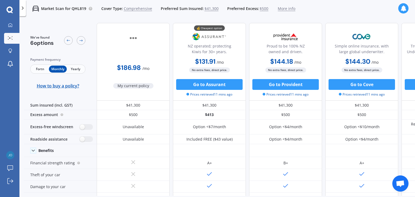
click at [41, 69] on span "Fortn" at bounding box center [40, 69] width 18 height 7
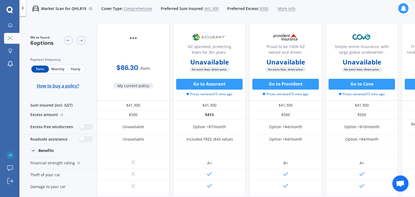
click at [58, 69] on span "Monthly" at bounding box center [58, 69] width 18 height 7
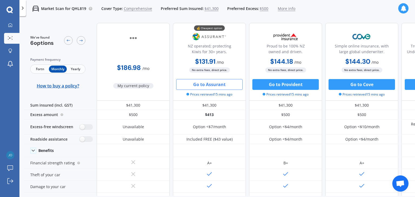
click at [213, 85] on button "Go to Assurant" at bounding box center [209, 84] width 67 height 11
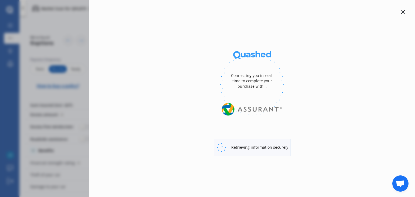
select select "full"
select select "0"
select select "Auckland City"
select select "FORD"
select select "ESCAPE"
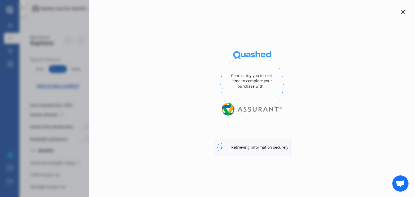
select select "HYBRID"
select select "Monthly"
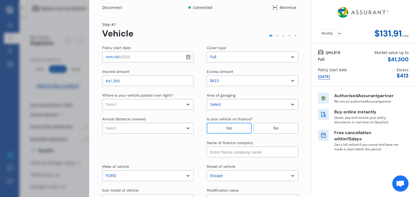
click at [140, 104] on select "Select In a garage On own property On street or road" at bounding box center [148, 104] width 92 height 11
select select "On own property"
click at [102, 99] on select "Select In a garage On own property On street or road" at bounding box center [148, 104] width 92 height 11
click at [136, 129] on select "Select Low (less than 15,000km per year) Average (15,000-30,000km per year) Hig…" at bounding box center [148, 128] width 92 height 11
select select "15000"
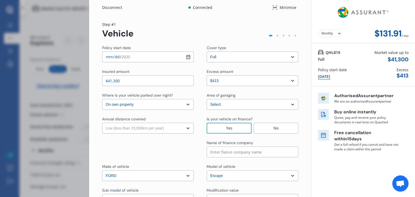
click at [102, 123] on select "Select Low (less than 15,000km per year) Average (15,000-30,000km per year) Hig…" at bounding box center [148, 128] width 92 height 11
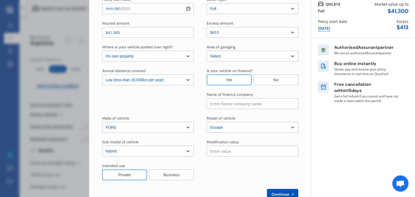
scroll to position [54, 0]
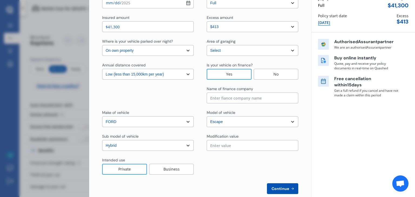
click at [185, 145] on select "Select sub-model 3.0 V6 4 cyl All others Ambiente EcoBoost Hybrid ST-LINE 2.0P/…" at bounding box center [148, 145] width 92 height 11
click at [223, 97] on input at bounding box center [253, 98] width 92 height 11
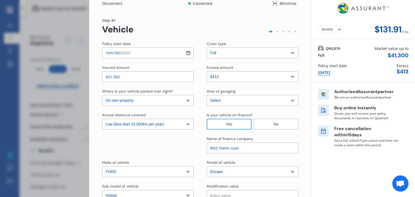
scroll to position [0, 0]
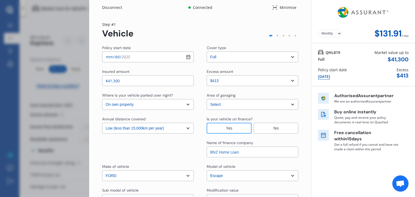
type input "BNZ Home Loan"
click at [250, 56] on select "Select cover type 3rd Party Full" at bounding box center [253, 57] width 92 height 11
click at [207, 52] on select "Select cover type 3rd Party Full" at bounding box center [253, 57] width 92 height 11
click at [277, 36] on div at bounding box center [278, 36] width 2 height 2
click at [277, 35] on div at bounding box center [278, 36] width 2 height 2
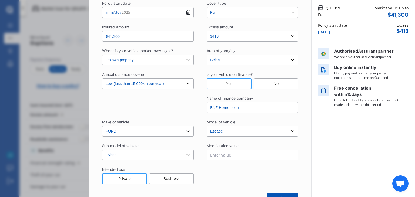
scroll to position [64, 0]
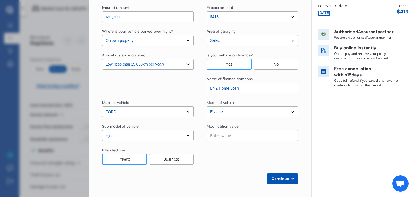
click at [282, 178] on span "Continue" at bounding box center [281, 179] width 20 height 4
select select "Mr"
select select "27"
select select "12"
select select "1956"
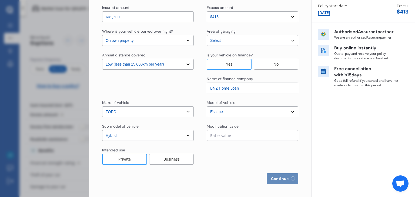
select select "full"
select select "more than 4 years"
select select "New Zealand"
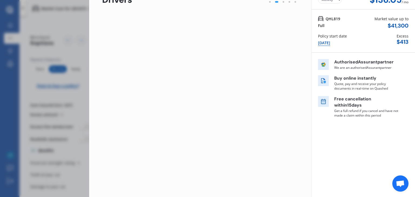
scroll to position [0, 0]
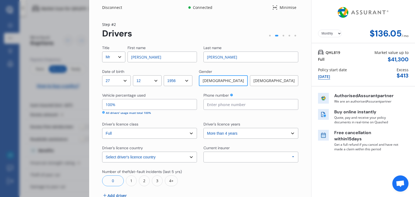
click at [142, 58] on input "Jon" at bounding box center [162, 57] width 69 height 11
type input "Jonathan"
click at [141, 68] on div "Title Select Mr Mrs Miss Ms Dr First name Jonathan Last name Kerr Date of birth…" at bounding box center [200, 131] width 196 height 173
click at [211, 104] on input at bounding box center [251, 104] width 95 height 11
type input "021990884"
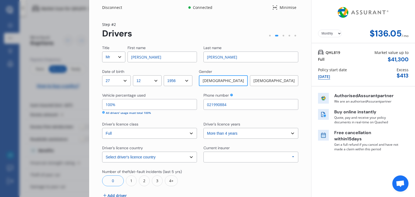
click at [228, 135] on select "Select driver's licence years Less than 1 year 1-2 years 2-4 years More than 4 …" at bounding box center [251, 133] width 95 height 11
click at [229, 134] on select "Select driver's licence years Less than 1 year 1-2 years 2-4 years More than 4 …" at bounding box center [251, 133] width 95 height 11
click at [222, 156] on div "Allianz AAI AMI IAG - NZI/State Lumley Vero Unknown Other Insurer None Protecta…" at bounding box center [251, 157] width 95 height 11
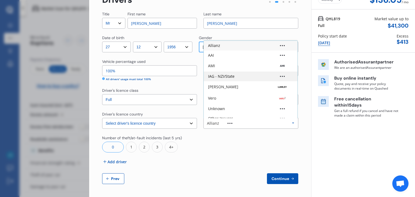
click at [232, 75] on div "IAG - NZI/State" at bounding box center [221, 77] width 26 height 4
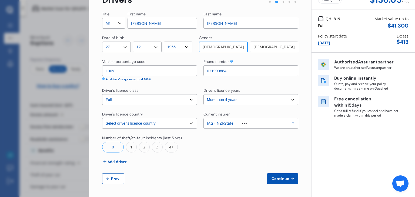
click at [114, 146] on div "0" at bounding box center [113, 147] width 22 height 11
click at [279, 178] on span "Continue" at bounding box center [281, 179] width 20 height 4
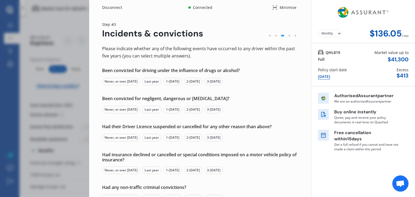
click at [112, 81] on div "Never, or over 5 yrs ago" at bounding box center [121, 82] width 38 height 8
click at [121, 109] on div "Never, or over 5 yrs ago" at bounding box center [121, 110] width 38 height 8
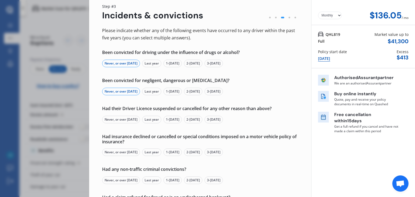
scroll to position [27, 0]
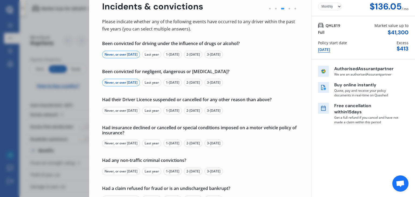
click at [121, 109] on div "Never, or over 5 yrs ago" at bounding box center [121, 111] width 38 height 8
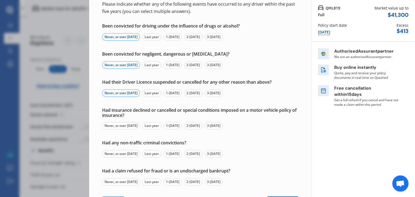
scroll to position [54, 0]
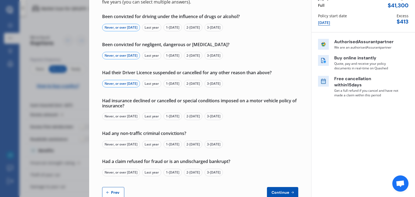
click at [129, 116] on div "Never, or over 5 yrs ago" at bounding box center [121, 117] width 38 height 8
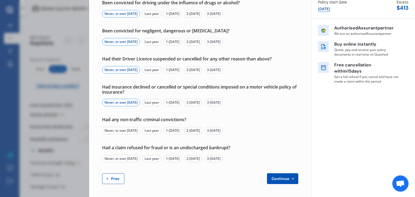
click at [117, 130] on div "Never, or over 5 yrs ago" at bounding box center [121, 131] width 38 height 8
click at [117, 157] on div "Never, or over 5 yrs ago" at bounding box center [121, 159] width 38 height 8
click at [276, 179] on span "Continue" at bounding box center [281, 179] width 20 height 4
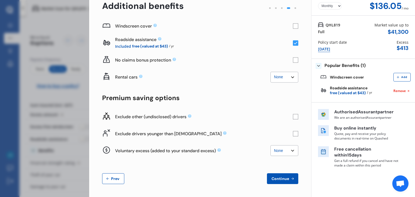
scroll to position [0, 0]
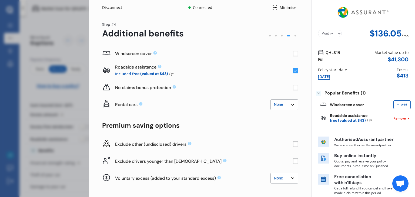
click at [293, 53] on rect at bounding box center [295, 53] width 5 height 5
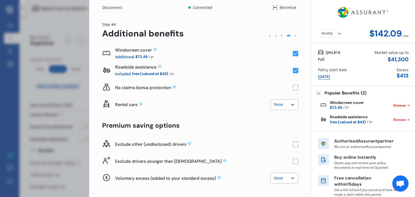
click at [293, 88] on rect at bounding box center [295, 87] width 5 height 5
click at [293, 88] on icon at bounding box center [295, 88] width 5 height 6
click at [290, 104] on select "None $2,500 $5,000" at bounding box center [285, 104] width 28 height 11
select select "2500.00"
click at [271, 99] on select "None $2,500 $5,000" at bounding box center [285, 104] width 28 height 11
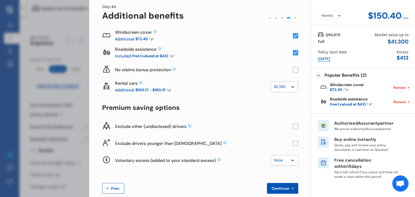
scroll to position [28, 0]
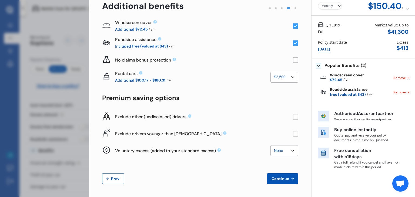
click at [293, 134] on rect at bounding box center [295, 133] width 5 height 5
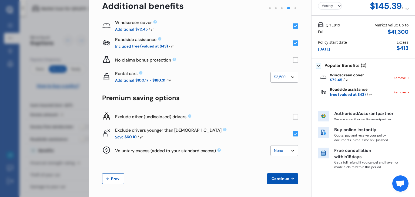
click at [283, 178] on span "Continue" at bounding box center [281, 179] width 20 height 4
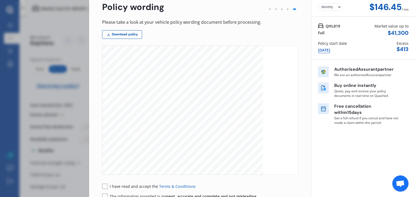
scroll to position [61, 0]
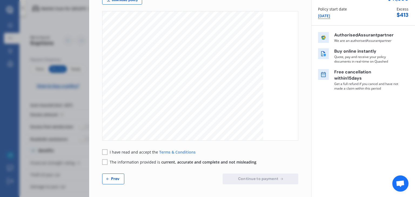
click at [106, 152] on rect at bounding box center [104, 152] width 5 height 5
click at [106, 162] on rect at bounding box center [104, 162] width 5 height 5
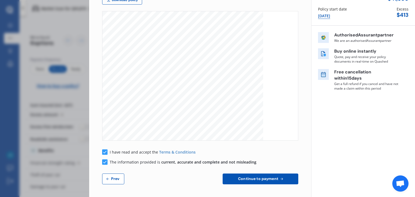
click at [243, 179] on span "Continue to payment" at bounding box center [258, 179] width 42 height 4
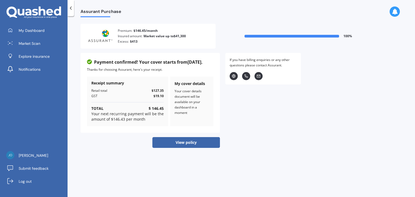
click at [186, 141] on button "View policy" at bounding box center [186, 142] width 68 height 11
